Goal: Task Accomplishment & Management: Manage account settings

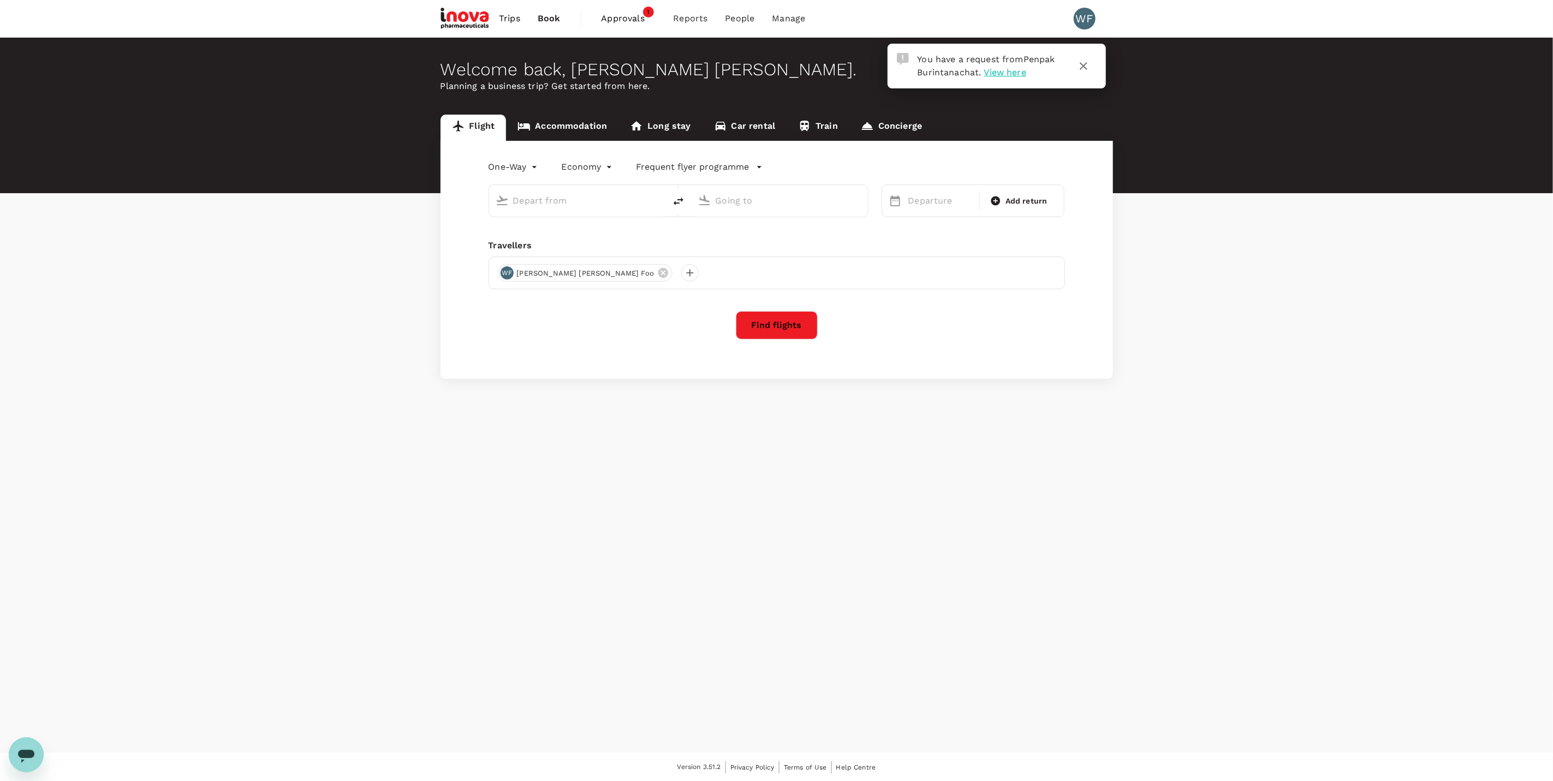
type input "roundtrip"
type input "business"
type input "[GEOGRAPHIC_DATA], [GEOGRAPHIC_DATA] (any)"
type input "Cairo Intl (CAI)"
click at [996, 70] on span "View here" at bounding box center [1005, 72] width 42 height 10
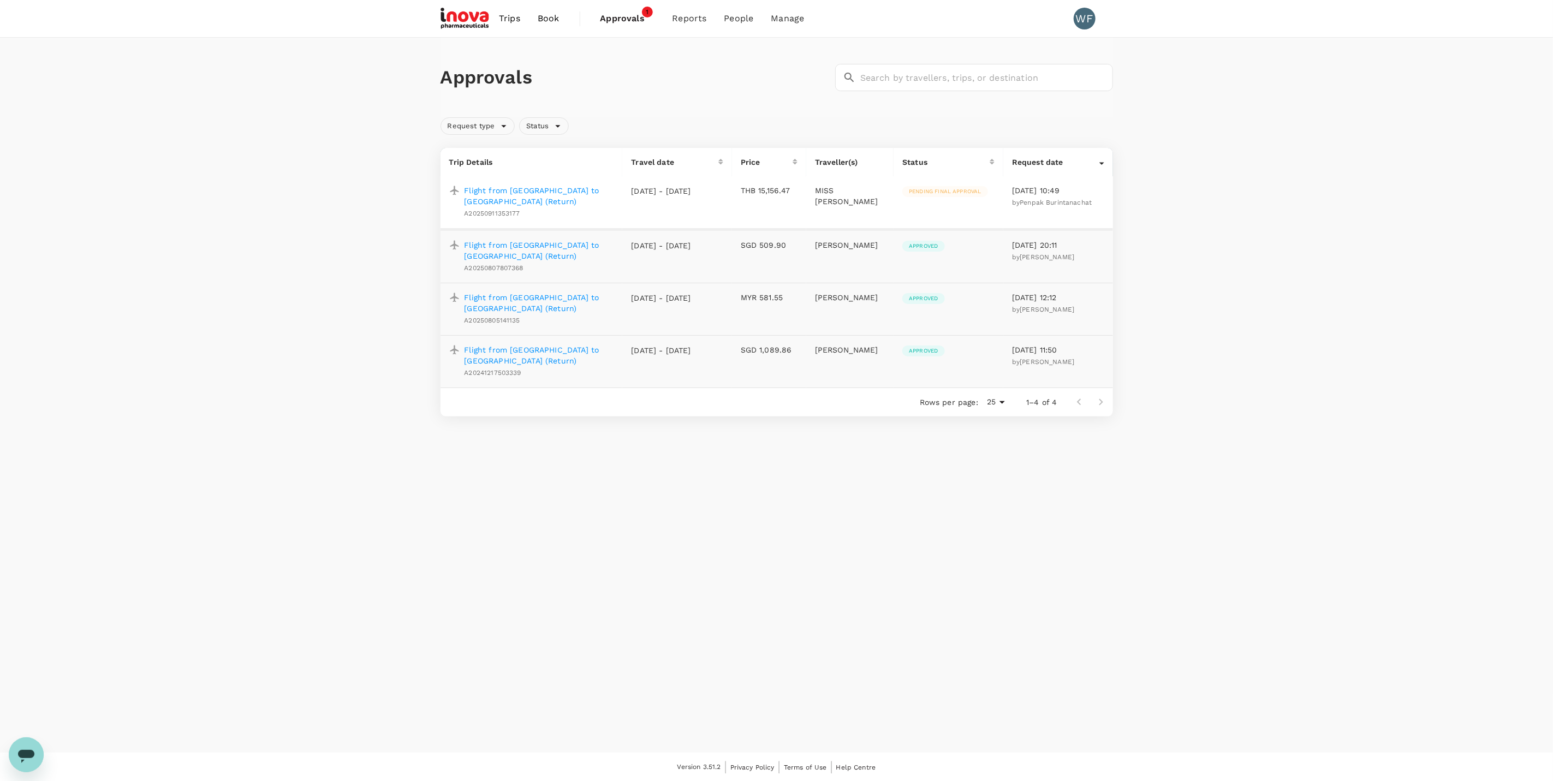
click at [554, 189] on p "Flight from [GEOGRAPHIC_DATA] to [GEOGRAPHIC_DATA] (Return)" at bounding box center [540, 196] width 150 height 22
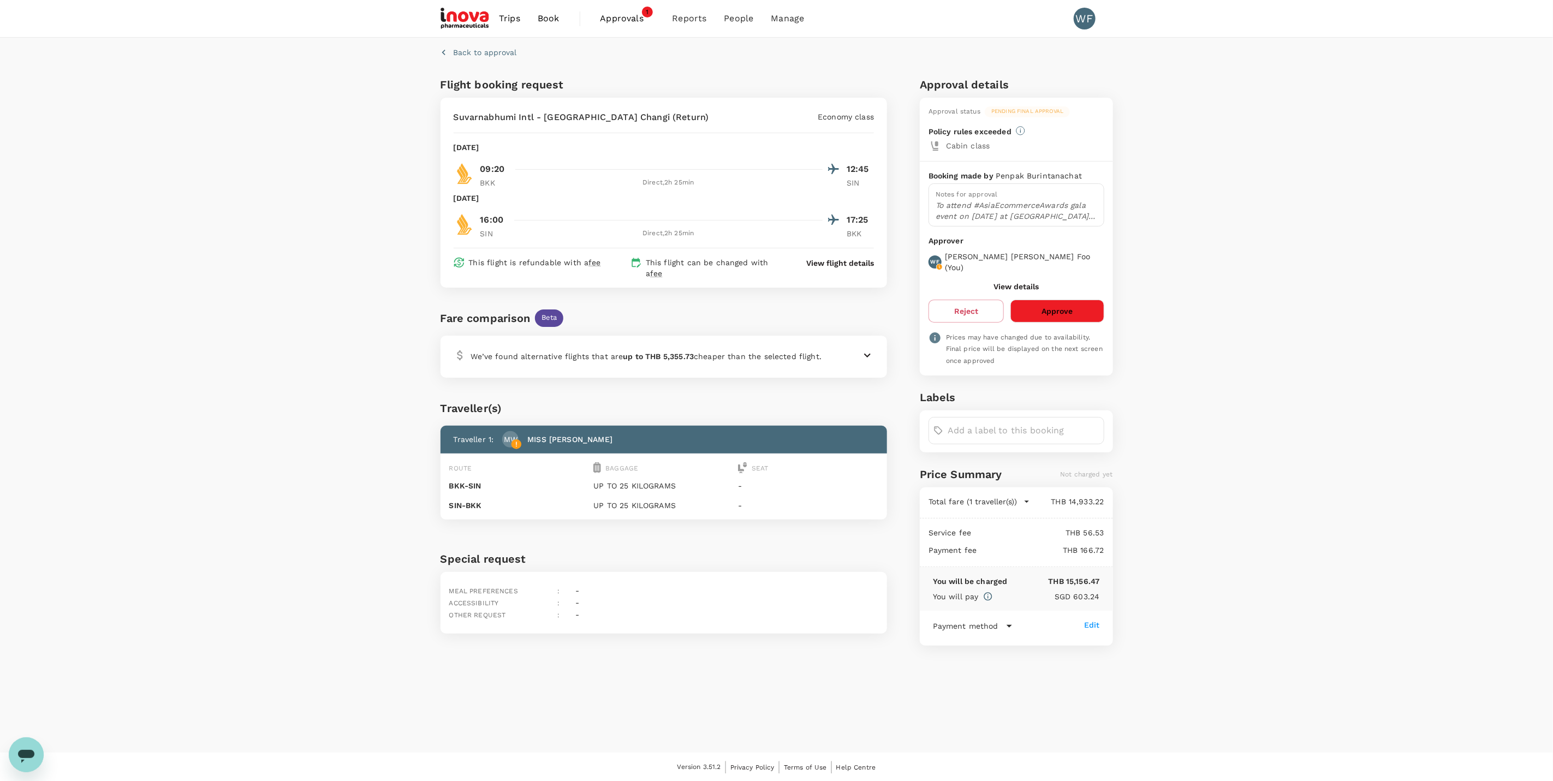
click at [1031, 210] on p "To attend #AsiaEcommerceAwards gala event on [DATE] at [GEOGRAPHIC_DATA], [GEOG…" at bounding box center [1017, 211] width 162 height 22
click at [1240, 362] on div "Back to approval Flight booking request [PERSON_NAME] Intl - [GEOGRAPHIC_DATA] …" at bounding box center [776, 395] width 1553 height 715
click at [862, 352] on icon at bounding box center [867, 355] width 13 height 13
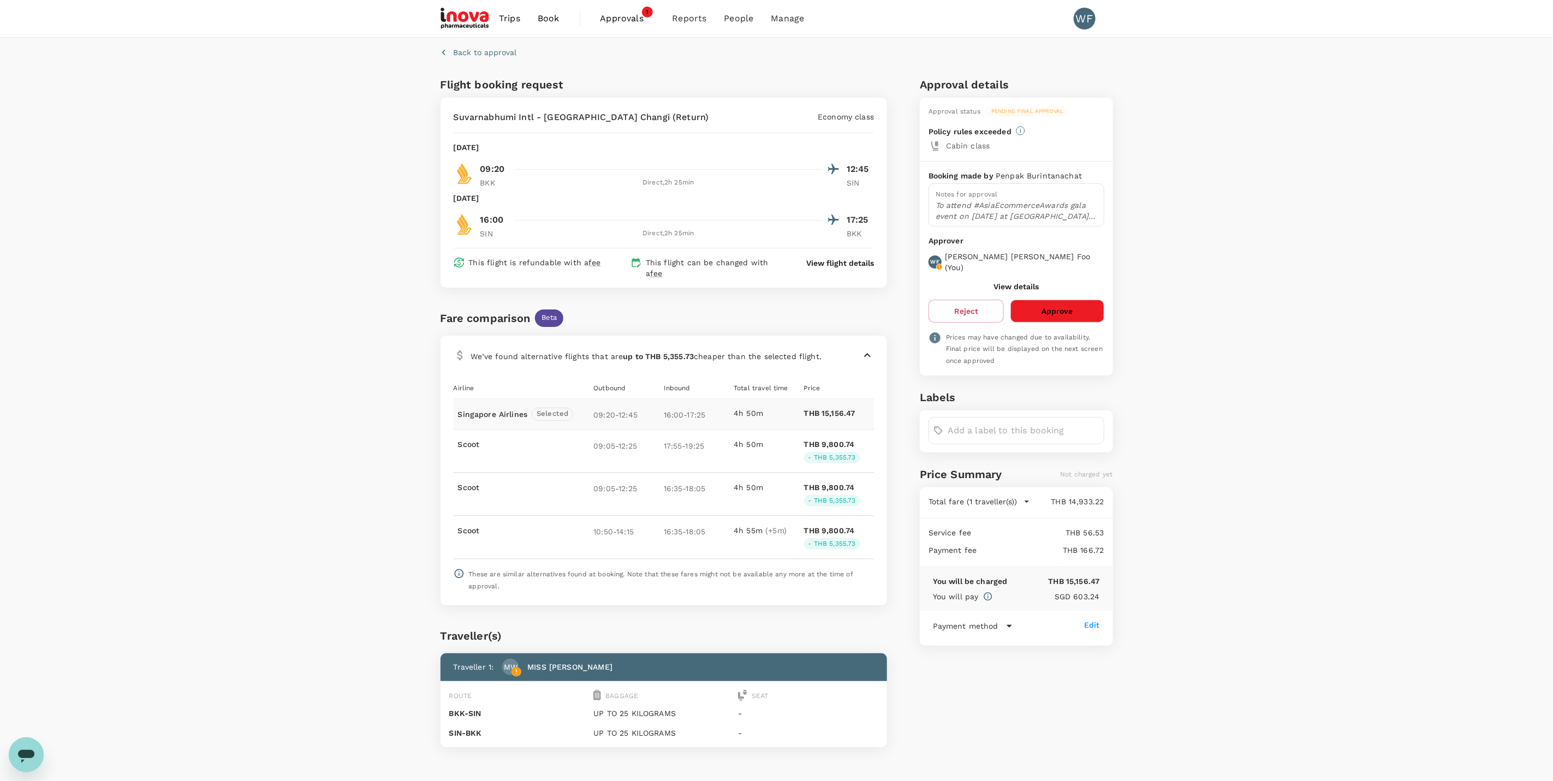
click at [868, 352] on icon at bounding box center [867, 355] width 13 height 13
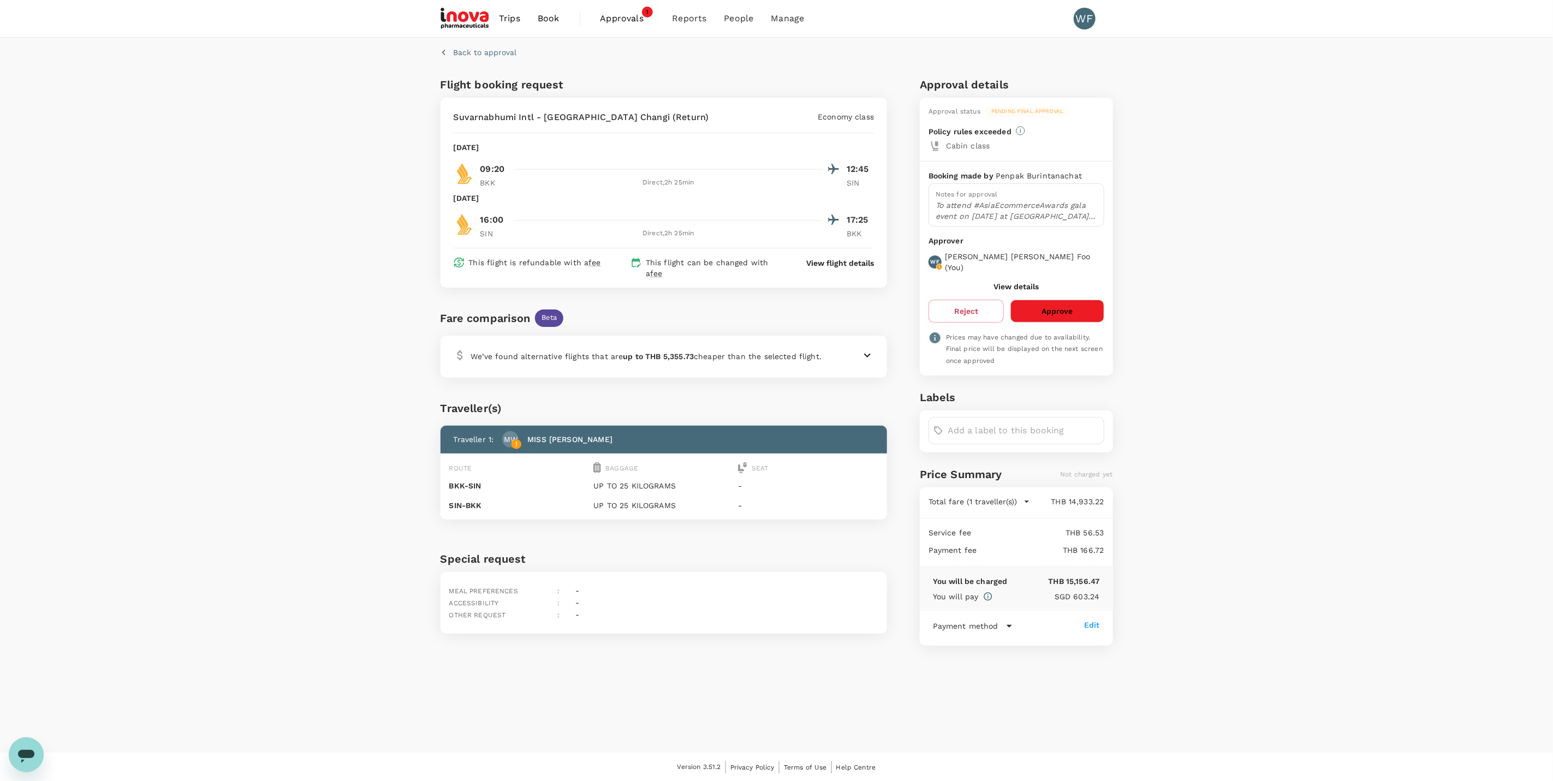
click at [1038, 315] on div "Booking made by Penpak Burintanachat Notes for approval To attend #AsiaEcommerc…" at bounding box center [1016, 269] width 193 height 215
click at [1040, 307] on button "Approve" at bounding box center [1056, 311] width 93 height 23
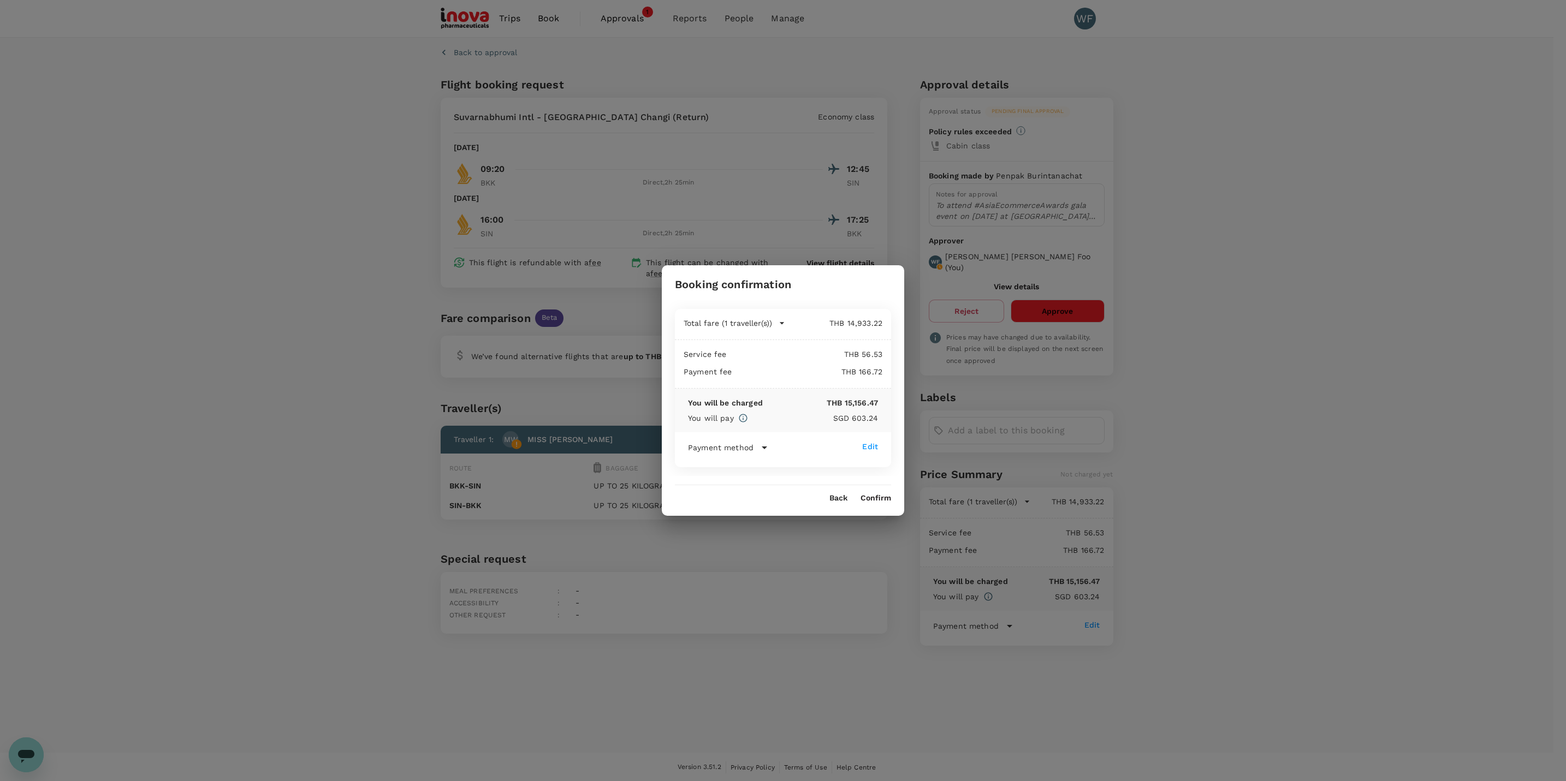
click at [881, 498] on button "Confirm" at bounding box center [875, 498] width 31 height 9
